Goal: Check status: Check status

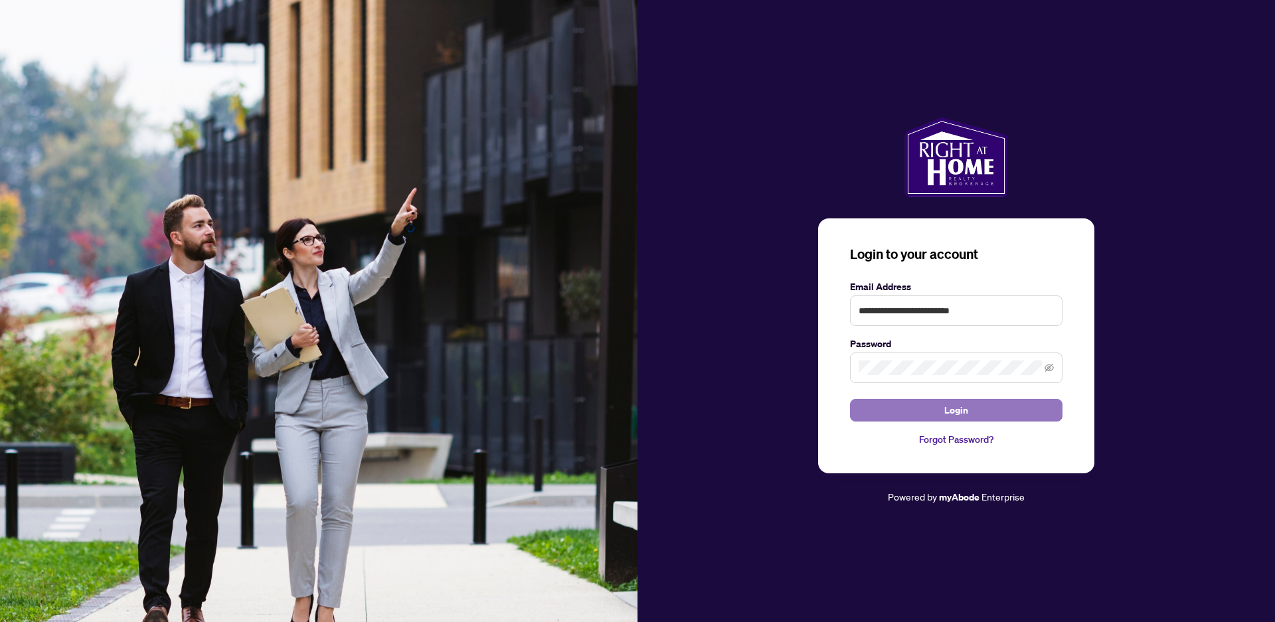
click at [992, 412] on button "Login" at bounding box center [956, 410] width 212 height 23
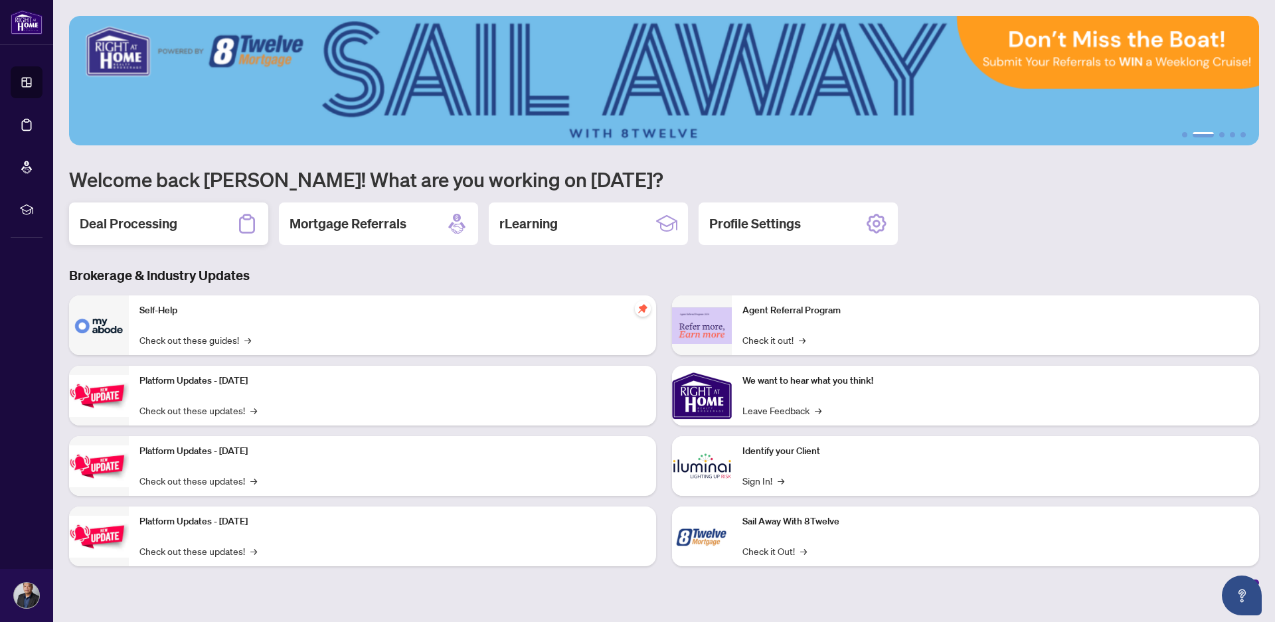
click at [107, 222] on h2 "Deal Processing" at bounding box center [129, 223] width 98 height 19
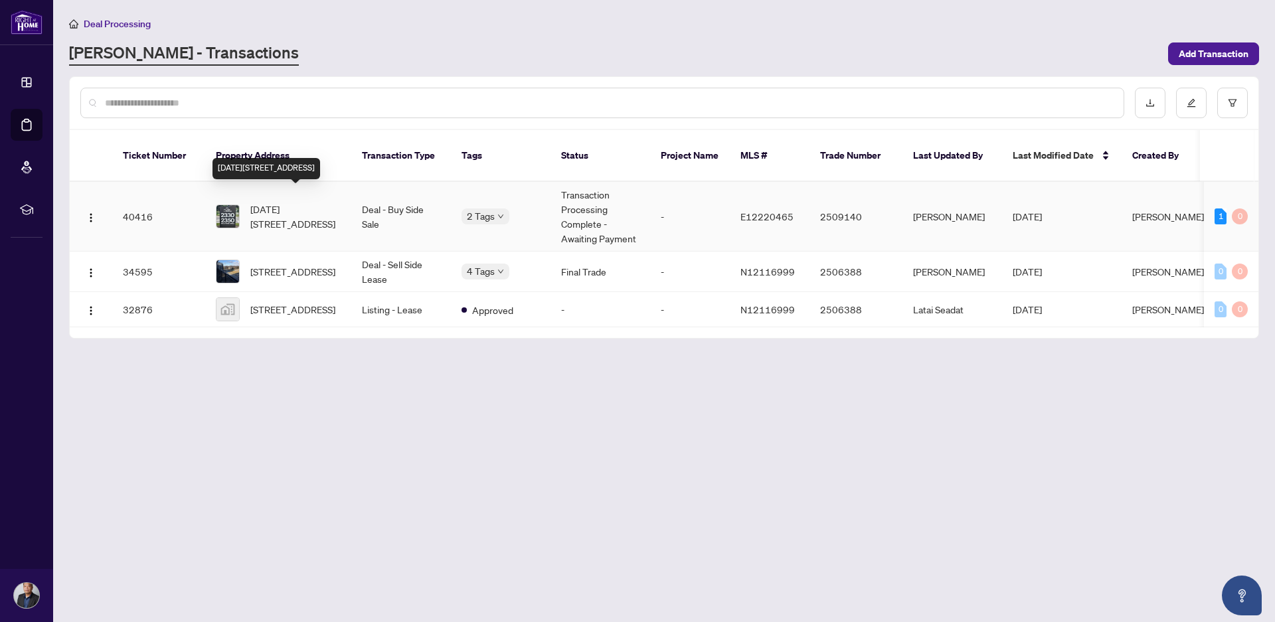
click at [272, 202] on span "[DATE][STREET_ADDRESS]" at bounding box center [295, 216] width 90 height 29
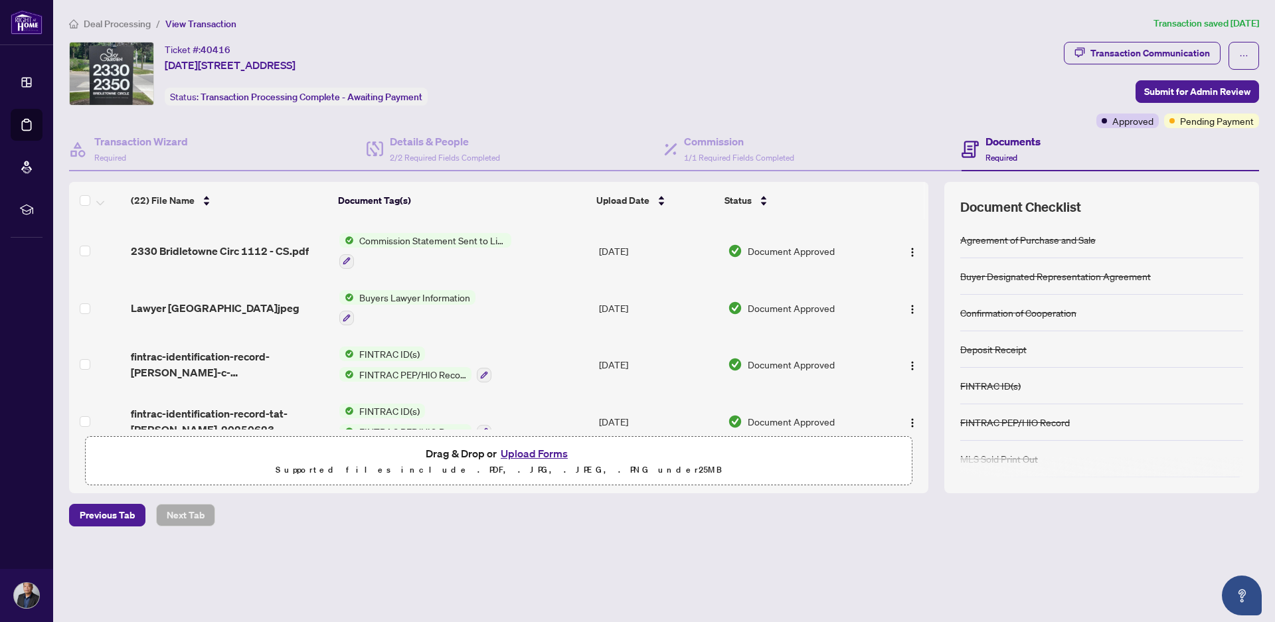
scroll to position [266, 0]
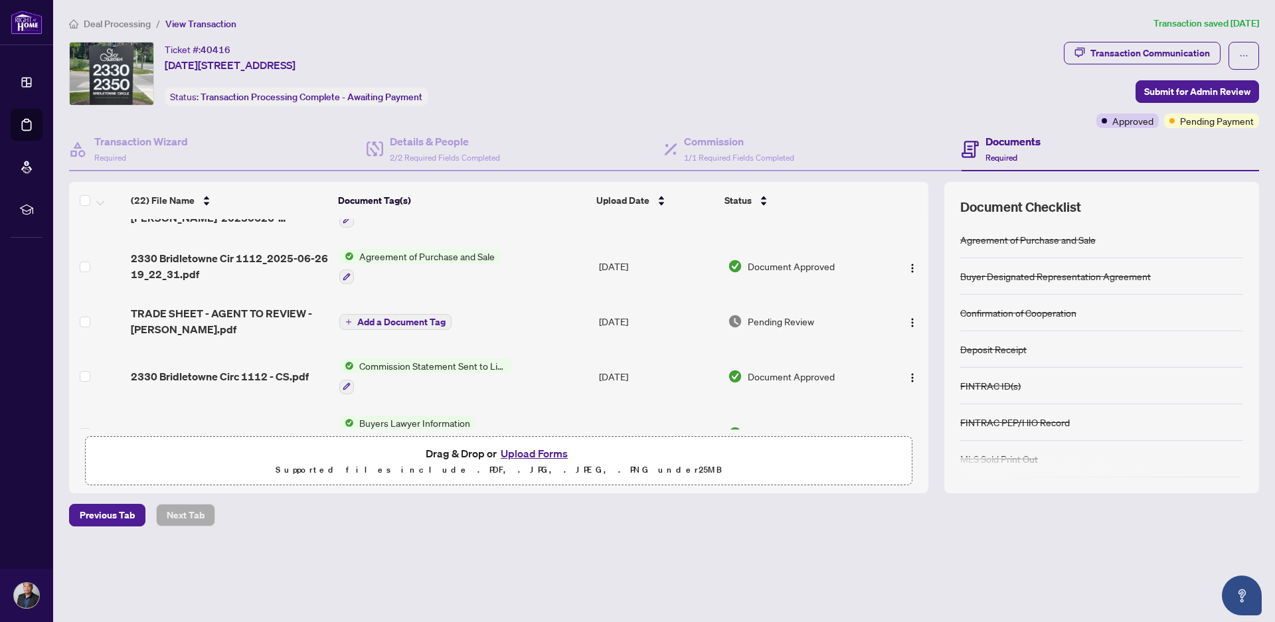
click at [762, 319] on span "Pending Review" at bounding box center [781, 321] width 66 height 15
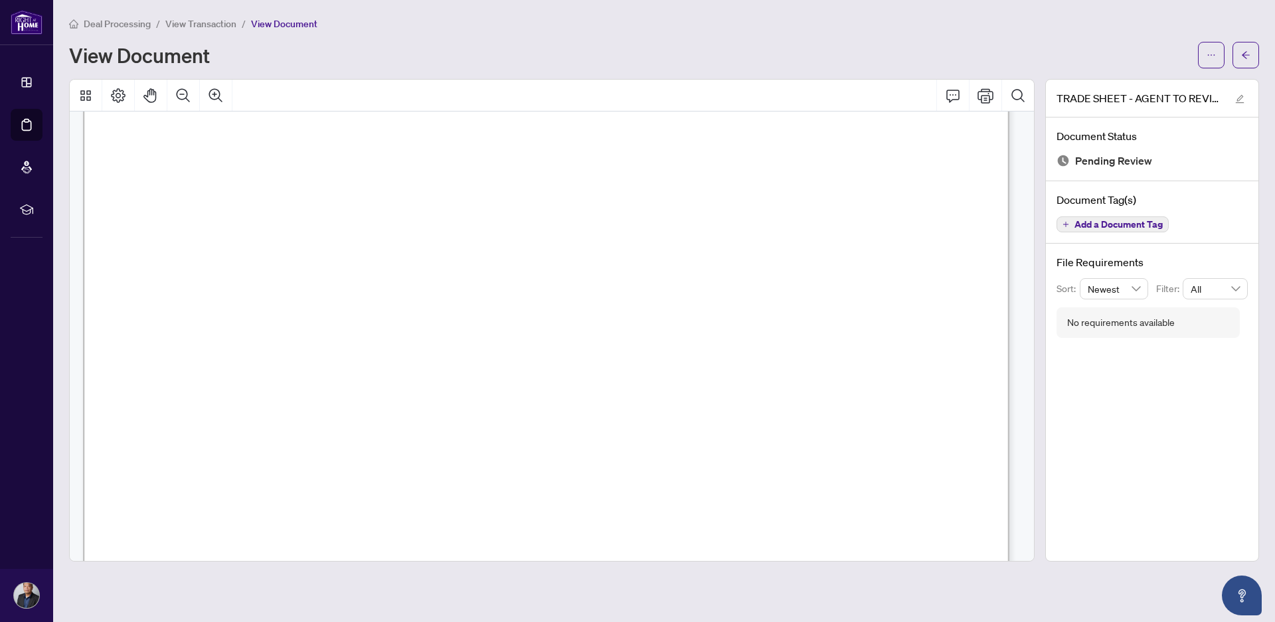
scroll to position [531, 0]
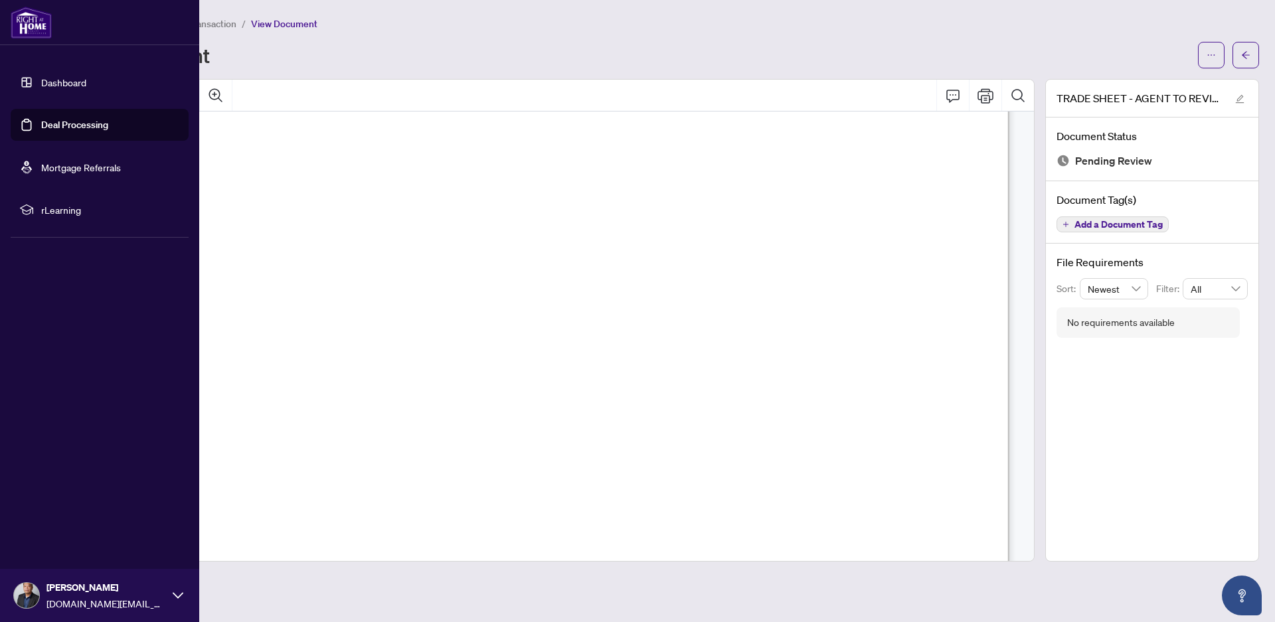
click at [175, 596] on icon at bounding box center [178, 595] width 11 height 11
click at [27, 515] on icon "button" at bounding box center [27, 516] width 11 height 9
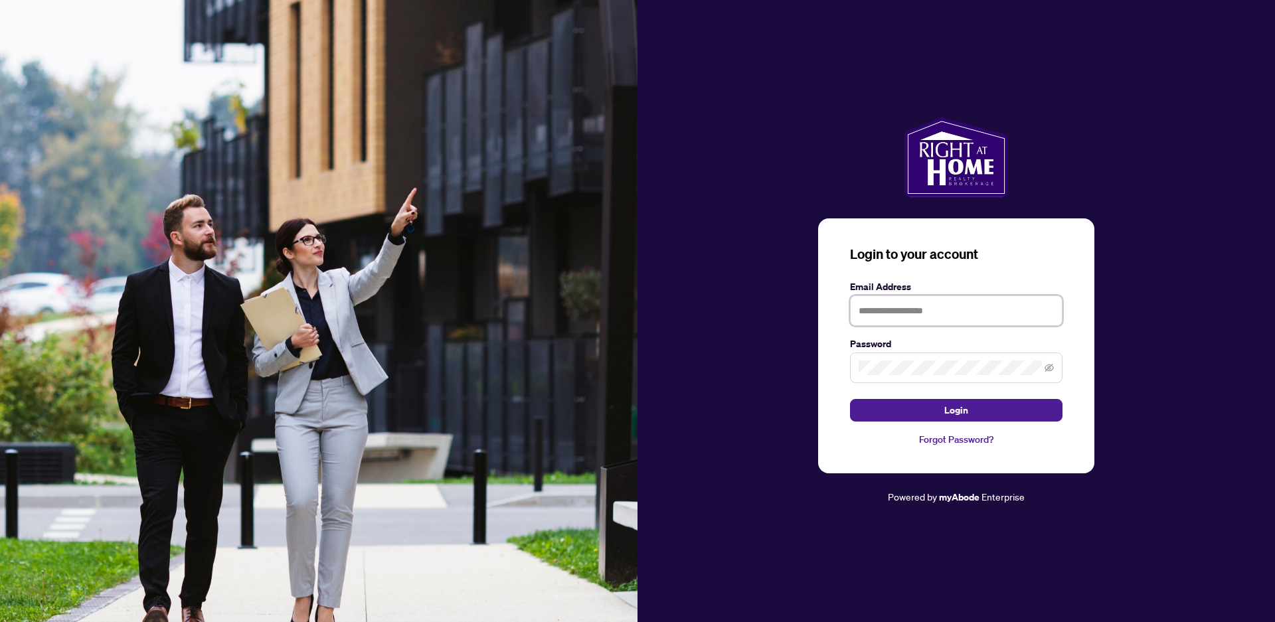
type input "**********"
